Goal: Task Accomplishment & Management: Use online tool/utility

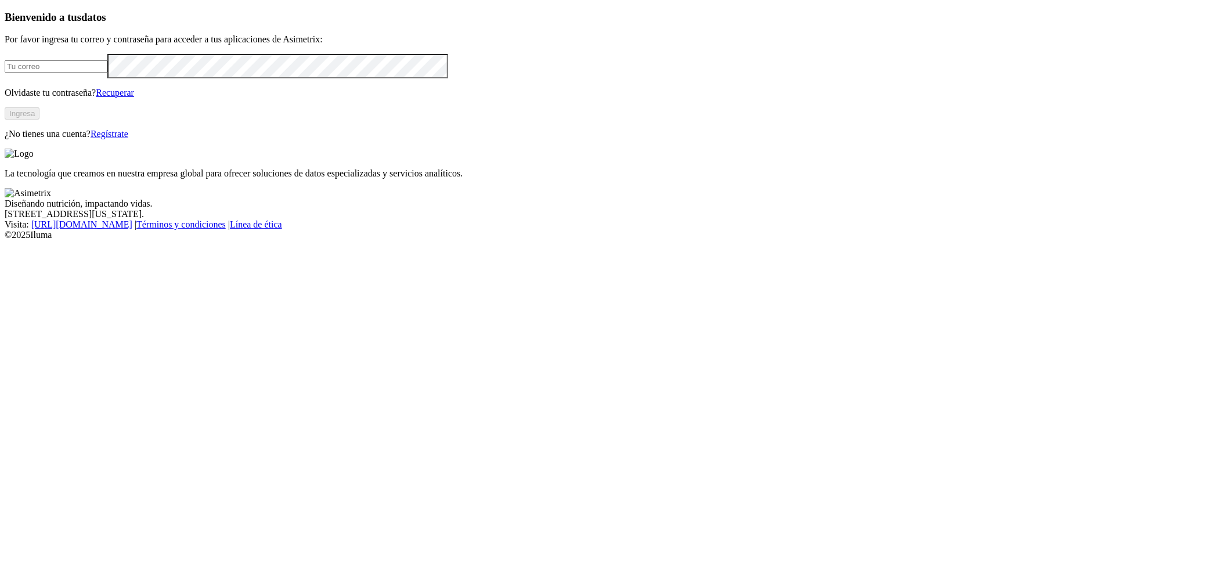
type input "[EMAIL_ADDRESS][PERSON_NAME][DOMAIN_NAME]"
click at [39, 120] on button "Ingresa" at bounding box center [22, 113] width 35 height 12
